Goal: Answer question/provide support

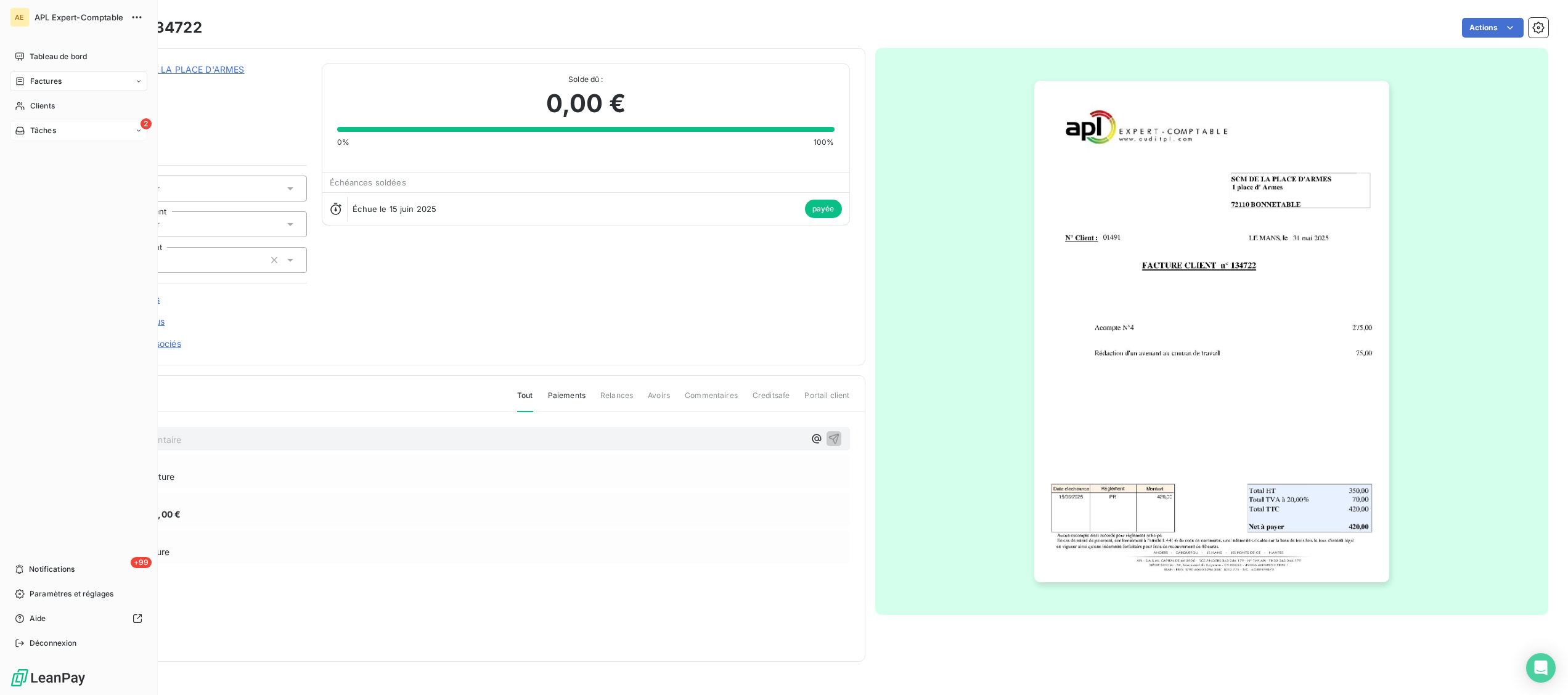
click at [43, 125] on span "Tâches" at bounding box center [42, 130] width 26 height 11
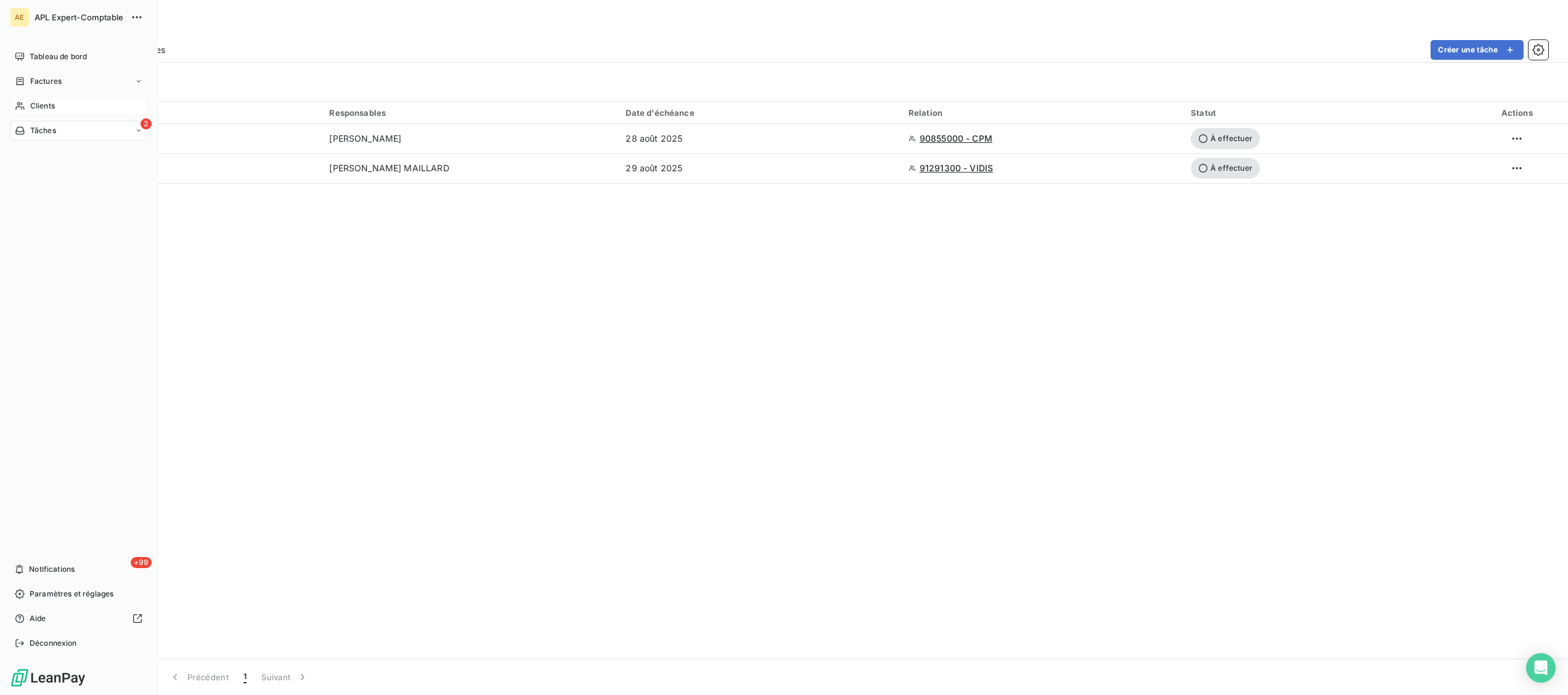
click at [56, 104] on div "Clients" at bounding box center [78, 106] width 137 height 19
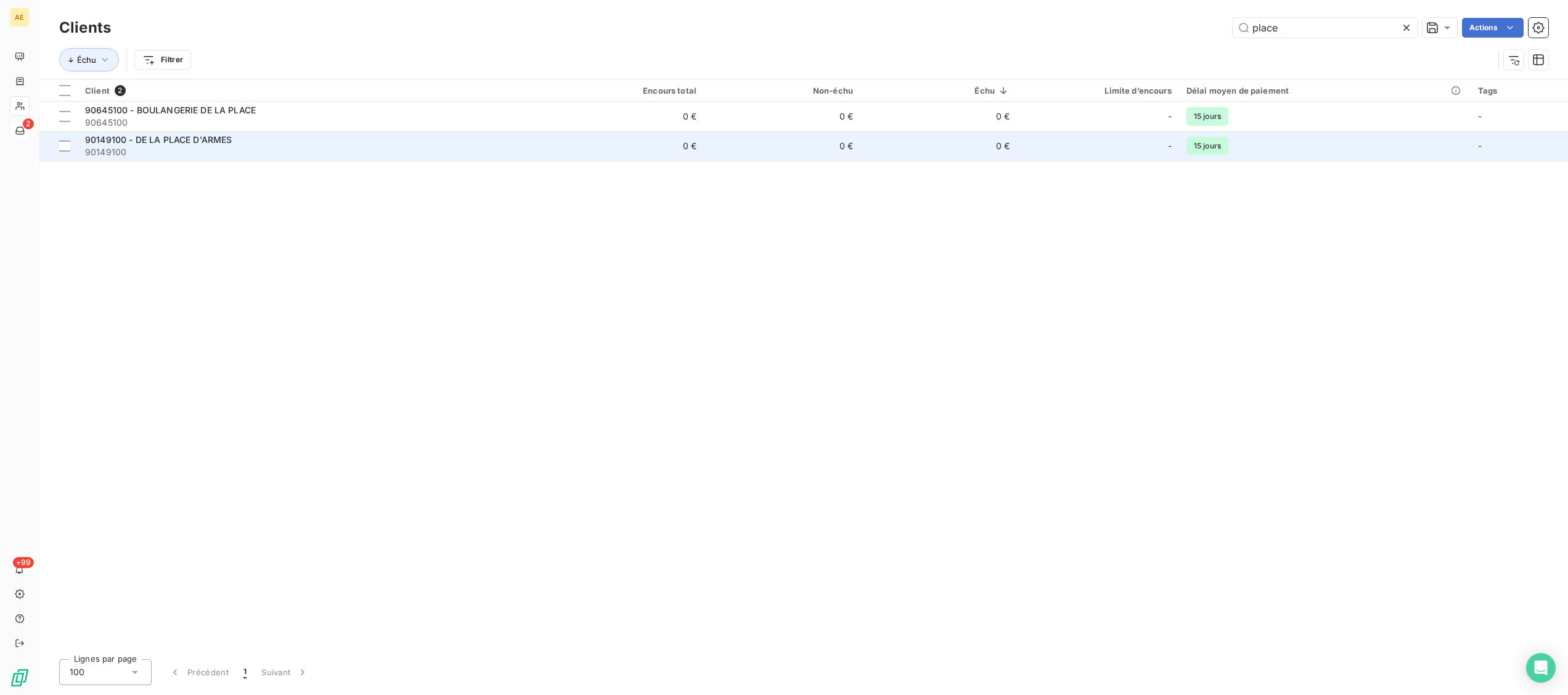
click at [186, 148] on span "90149100" at bounding box center [313, 152] width 455 height 12
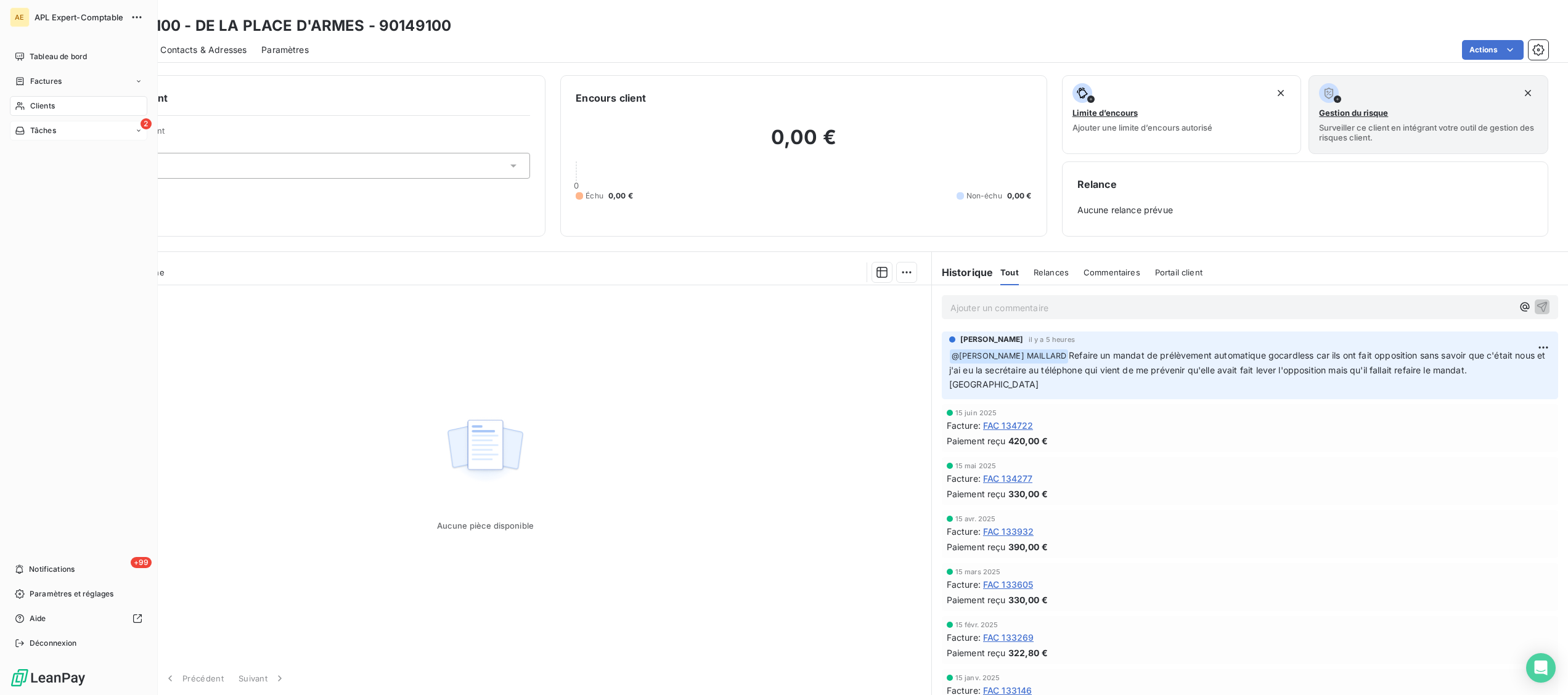
click at [28, 104] on div "Clients" at bounding box center [78, 106] width 137 height 19
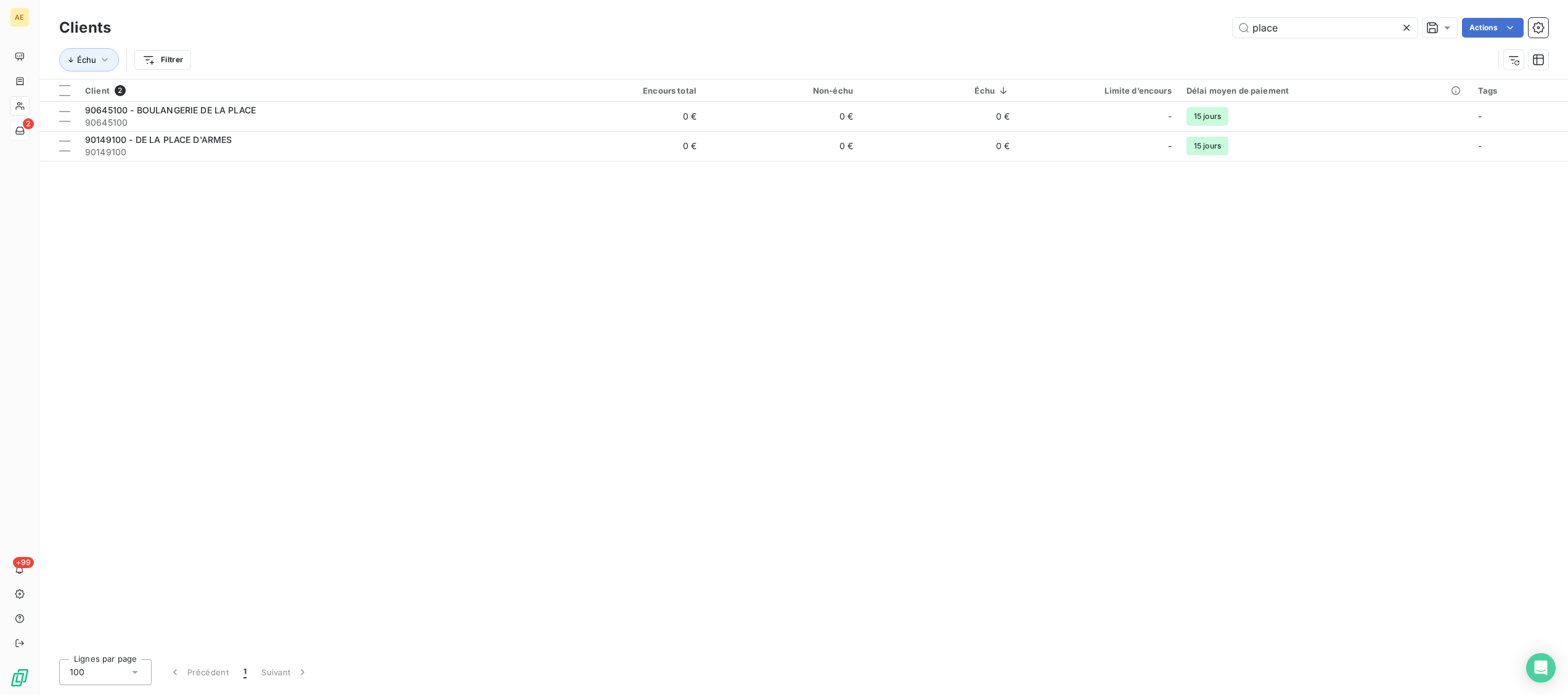
drag, startPoint x: 1302, startPoint y: 26, endPoint x: 1164, endPoint y: 41, distance: 138.8
click at [1164, 41] on div "Clients place Actions Échu Filtrer" at bounding box center [803, 47] width 1489 height 64
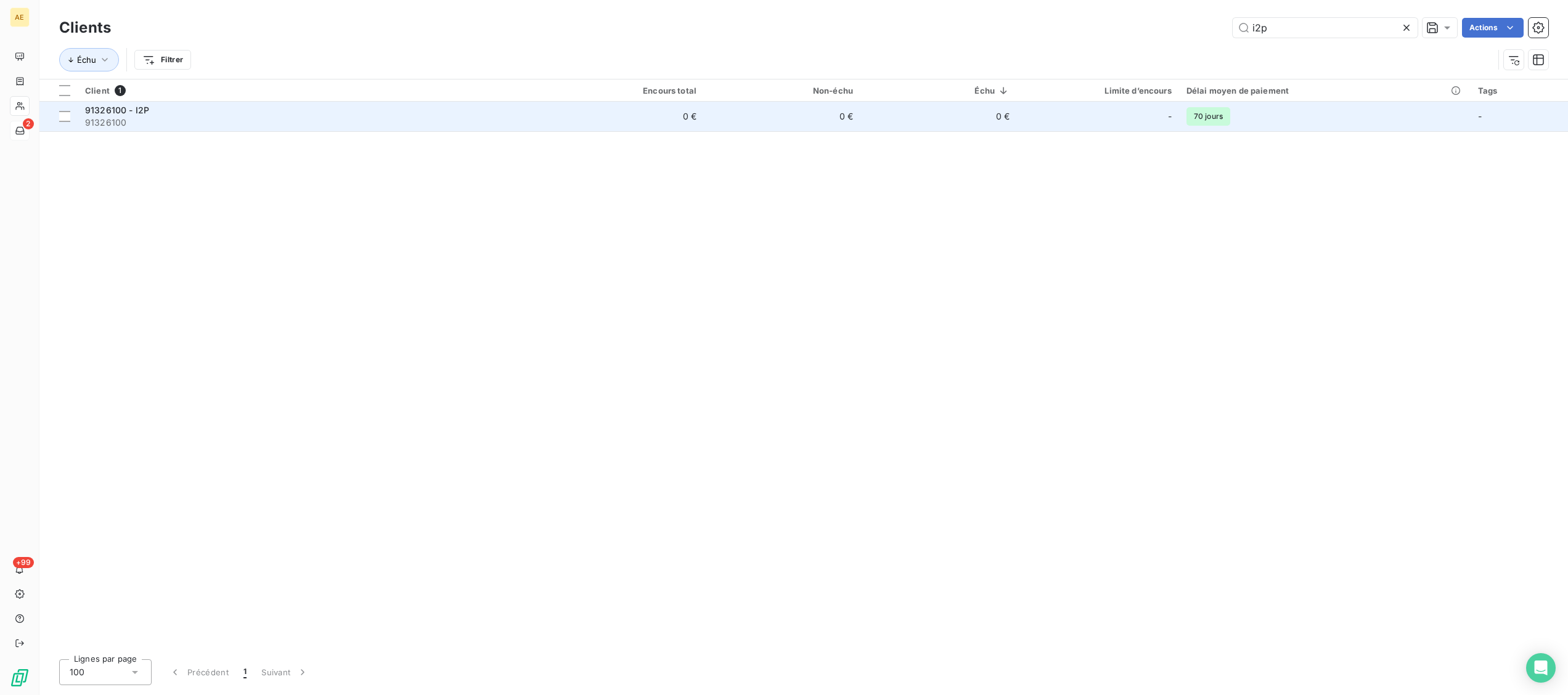
type input "i2p"
click at [129, 126] on span "91326100" at bounding box center [313, 122] width 455 height 12
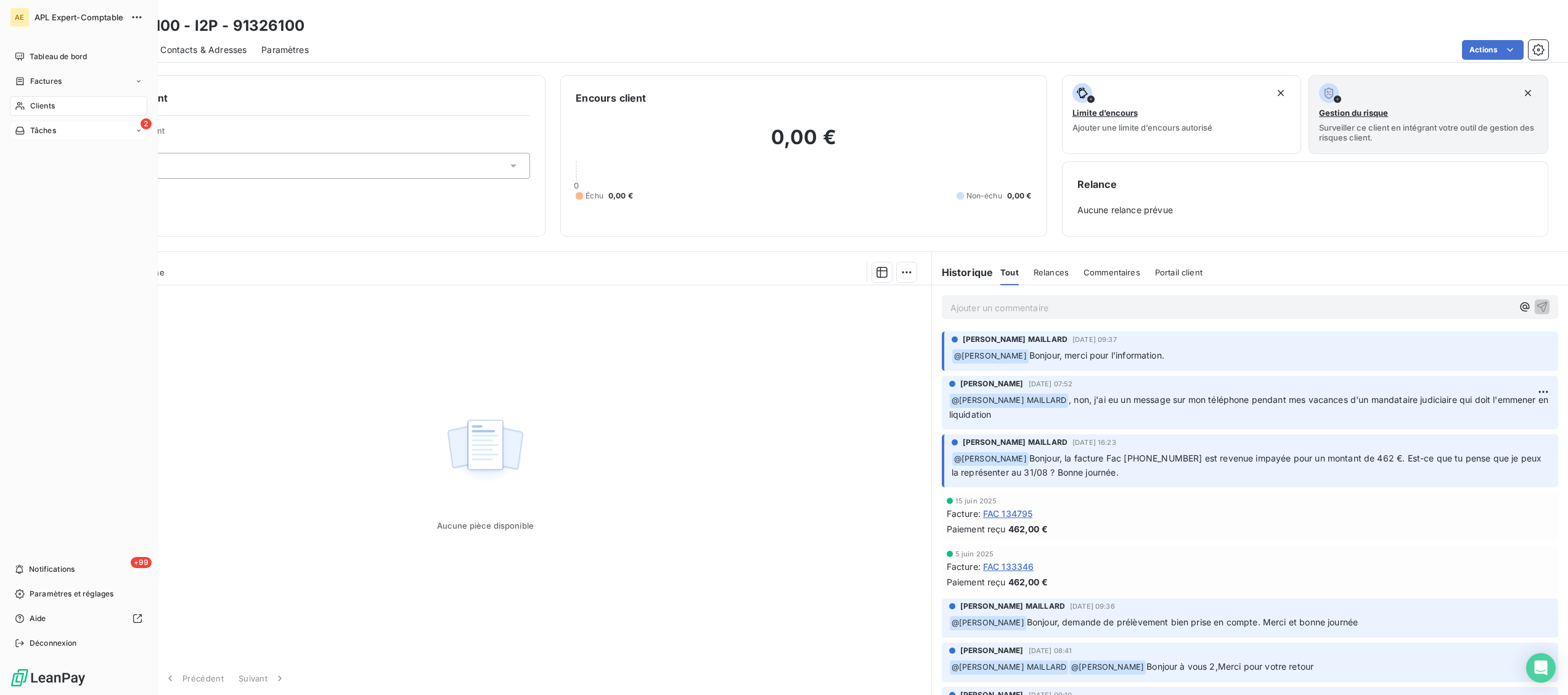
click at [108, 105] on div "Clients" at bounding box center [78, 106] width 137 height 19
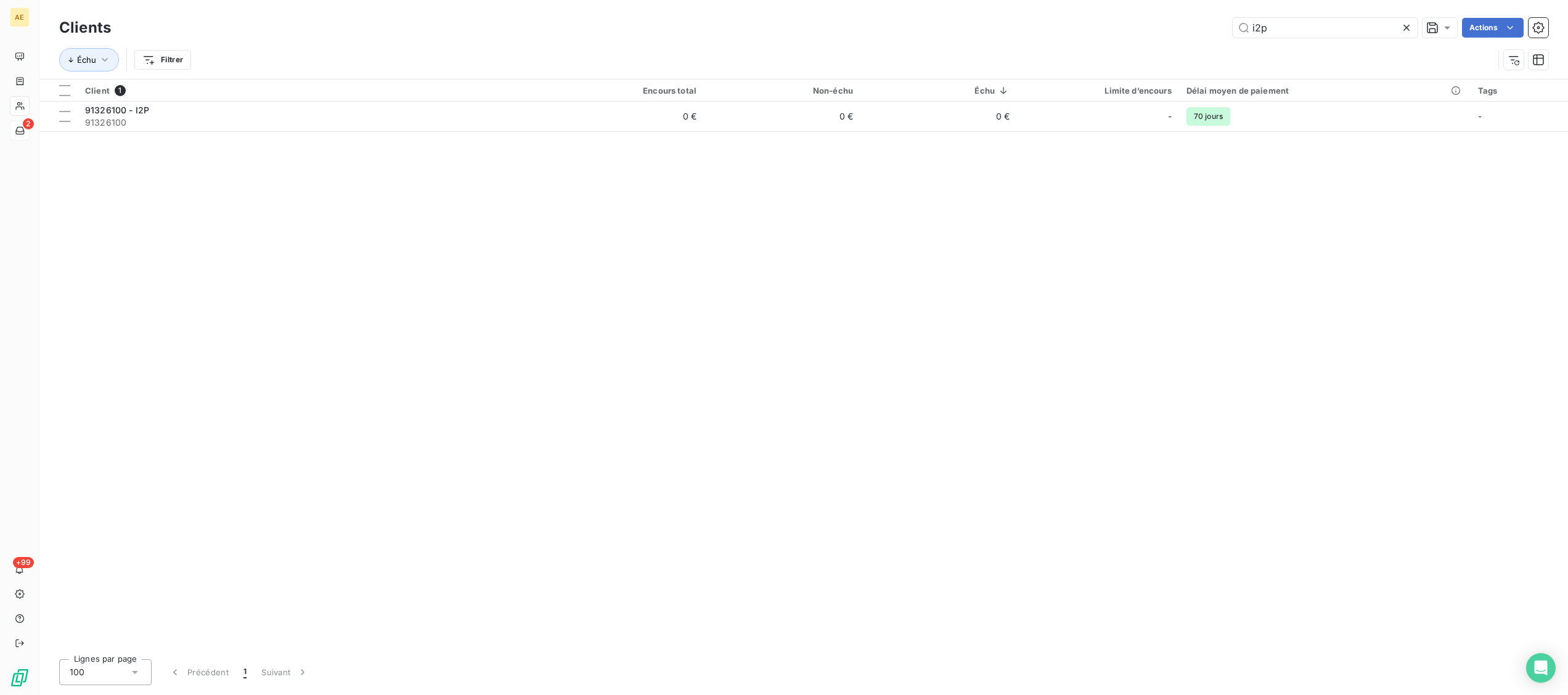
drag, startPoint x: 1320, startPoint y: 33, endPoint x: 1172, endPoint y: 5, distance: 150.6
click at [1172, 5] on div "Clients i2p Actions Échu Filtrer" at bounding box center [803, 40] width 1528 height 79
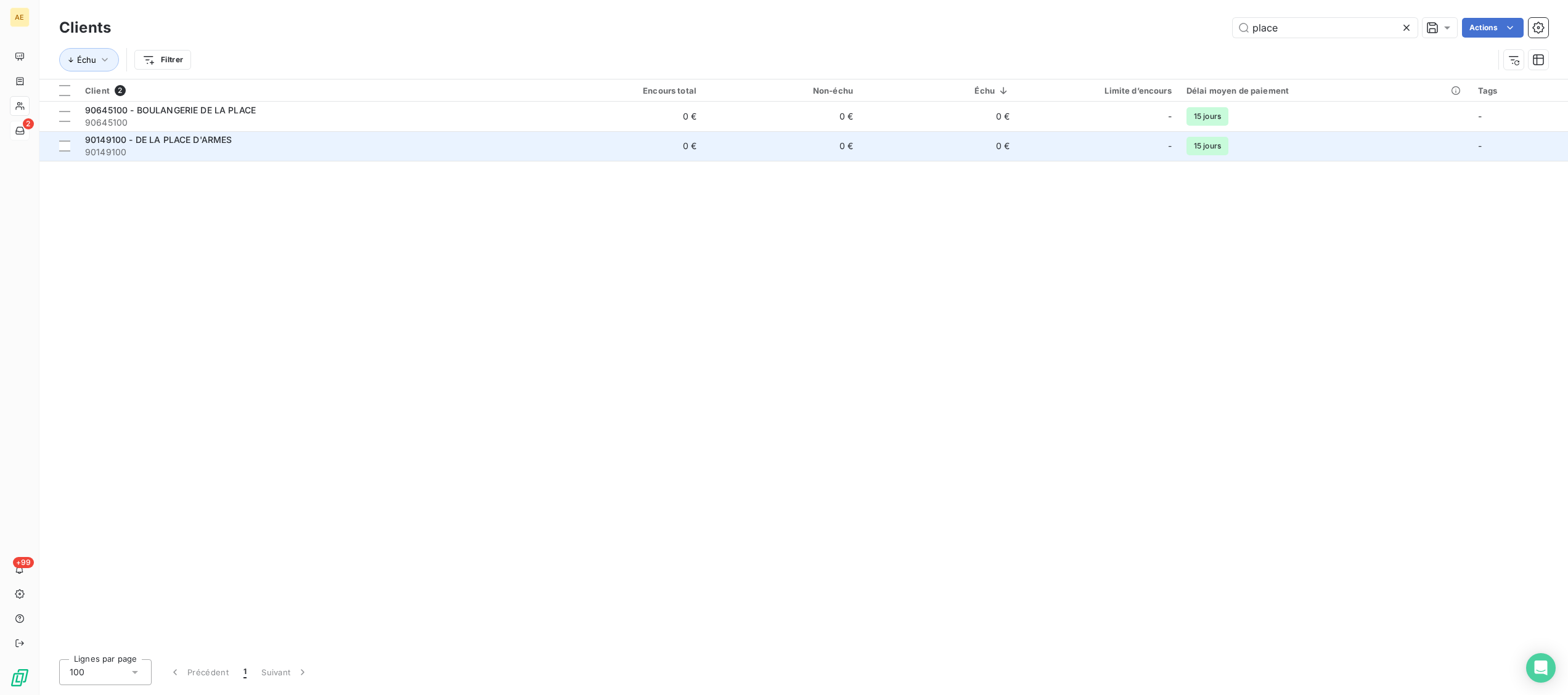
type input "place"
click at [206, 156] on span "90149100" at bounding box center [313, 152] width 455 height 12
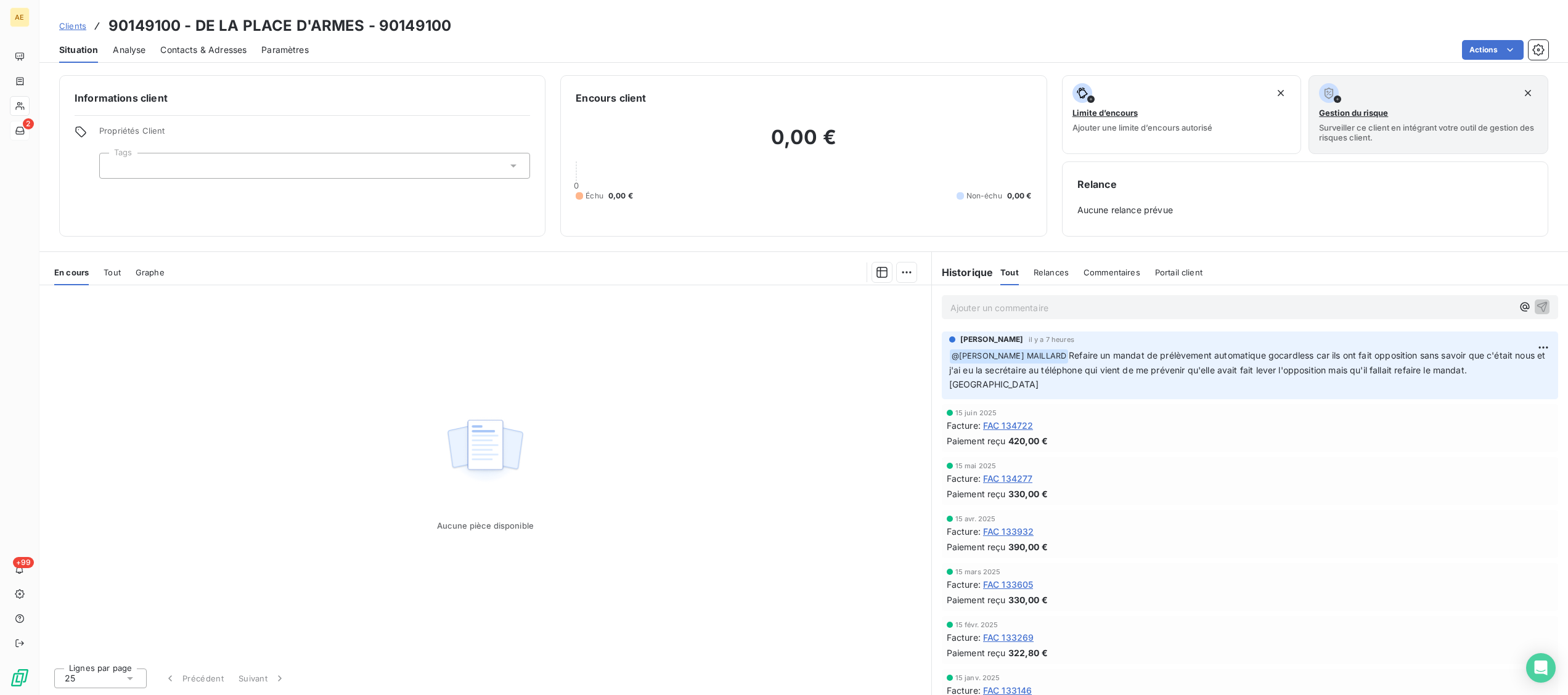
click at [1147, 304] on p "Ajouter un commentaire ﻿" at bounding box center [1231, 307] width 562 height 15
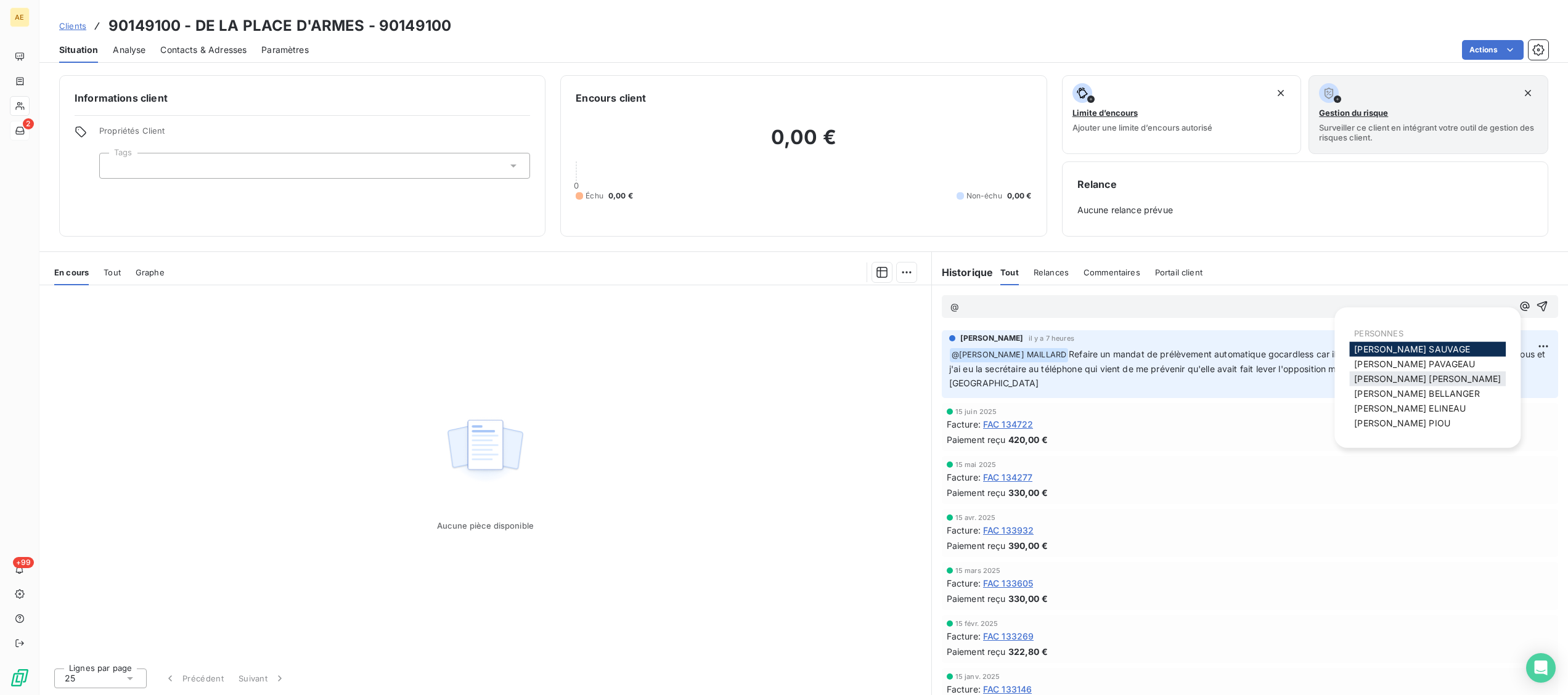
click at [1398, 381] on span "[PERSON_NAME] MAILLARD" at bounding box center [1427, 379] width 146 height 11
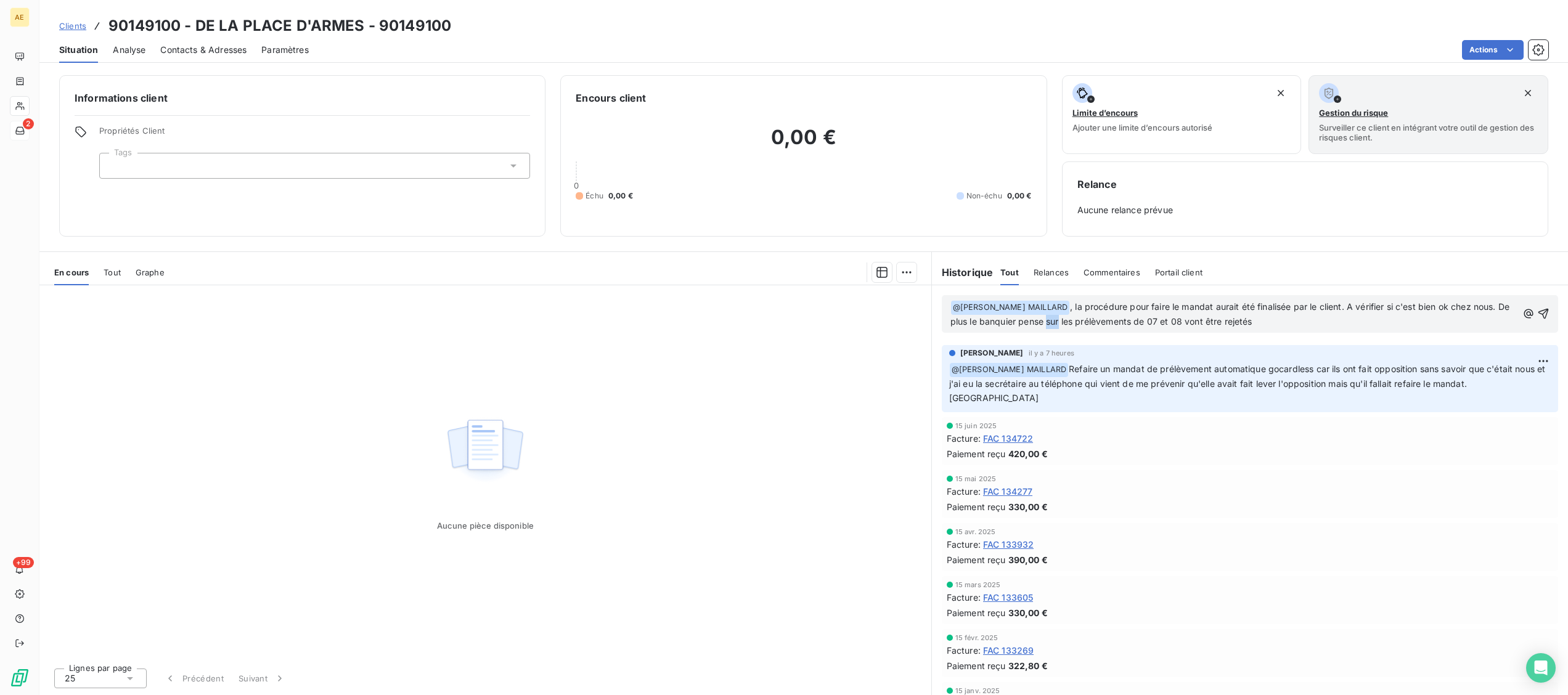
drag, startPoint x: 1087, startPoint y: 326, endPoint x: 1099, endPoint y: 330, distance: 12.6
click at [1099, 330] on div "﻿ @ [PERSON_NAME] MAILLARD ﻿ , la procédure pour faire le mandat aurait été fin…" at bounding box center [1250, 314] width 617 height 38
click at [1329, 324] on p "﻿ @ [PERSON_NAME] MAILLARD ﻿ , la procédure pour faire le mandat aurait été fin…" at bounding box center [1234, 314] width 567 height 29
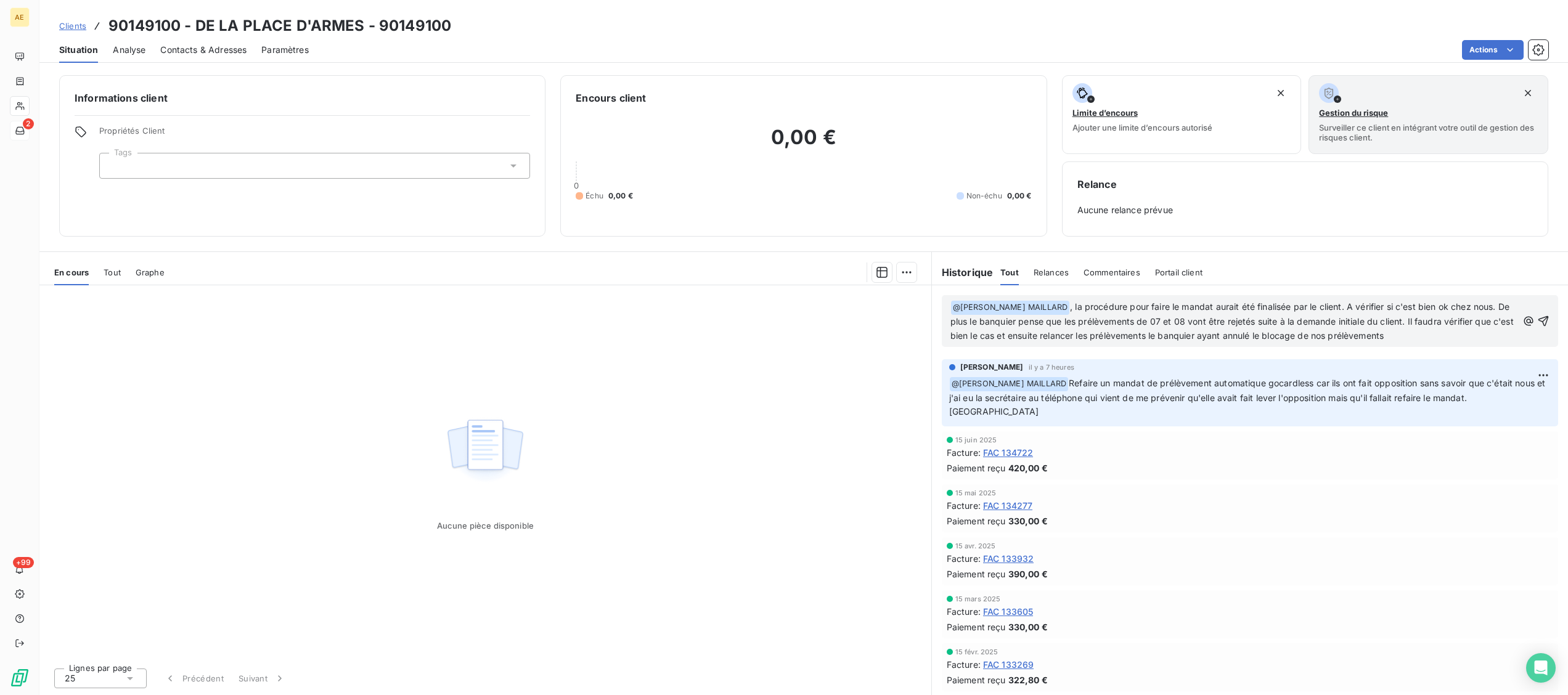
drag, startPoint x: 1221, startPoint y: 336, endPoint x: 1228, endPoint y: 344, distance: 10.6
click at [1221, 336] on span ", la procédure pour faire le mandat aurait été finalisée par le client. A vérif…" at bounding box center [1233, 321] width 566 height 40
click at [1488, 334] on p "﻿ @ [PERSON_NAME] MAILLARD ﻿ , la procédure pour faire le mandat aurait été fin…" at bounding box center [1234, 322] width 567 height 43
